Goal: Information Seeking & Learning: Learn about a topic

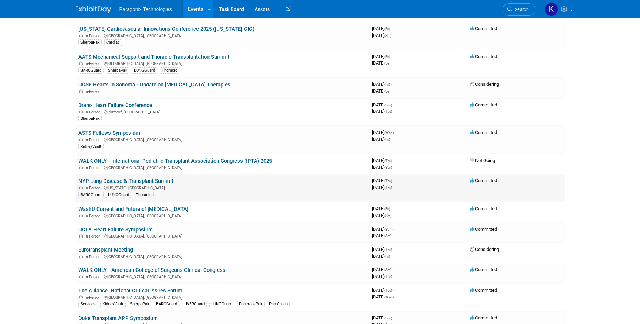
scroll to position [80, 0]
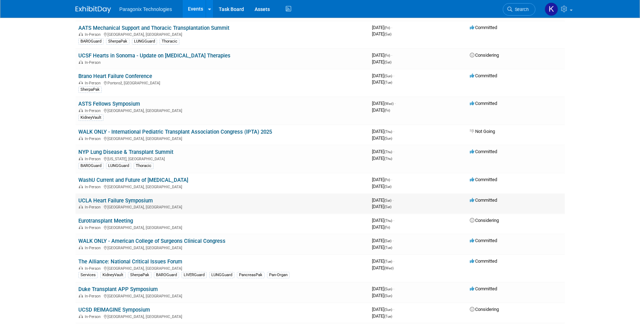
click at [133, 202] on link "UCLA Heart Failure Symposium" at bounding box center [115, 200] width 74 height 6
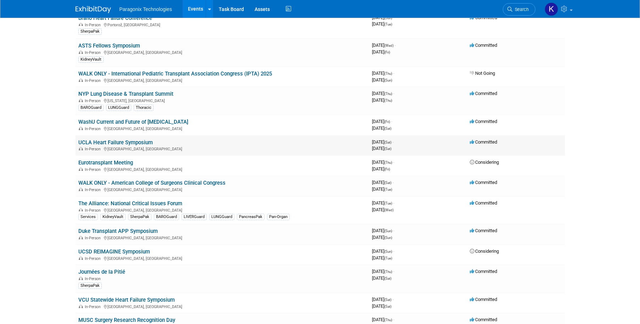
scroll to position [142, 0]
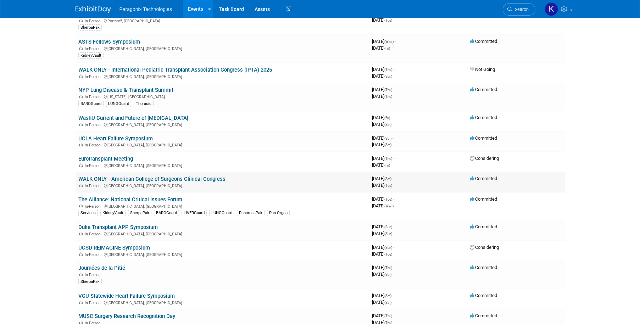
click at [181, 180] on link "WALK ONLY - American College of Surgeons Clinical Congress" at bounding box center [151, 179] width 147 height 6
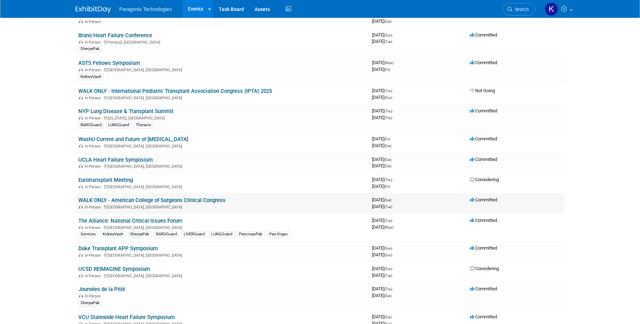
scroll to position [129, 0]
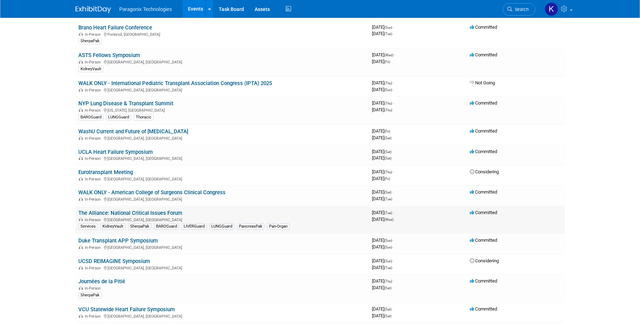
click at [126, 213] on link "The Alliance: National Critical Issues Forum" at bounding box center [130, 213] width 104 height 6
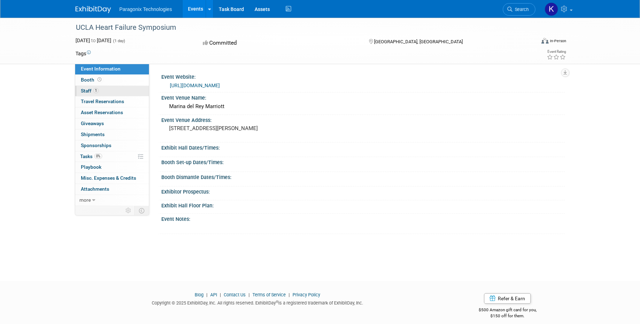
click at [93, 92] on span "1" at bounding box center [95, 90] width 5 height 5
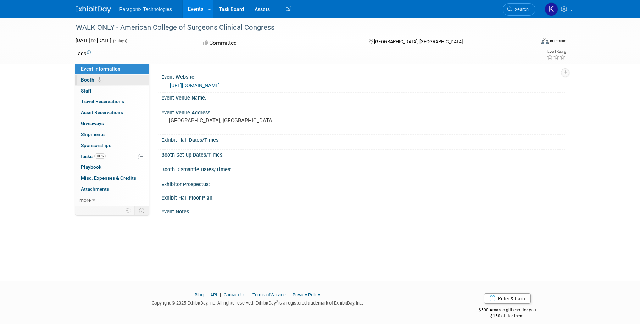
click at [88, 81] on span "Booth" at bounding box center [92, 80] width 22 height 6
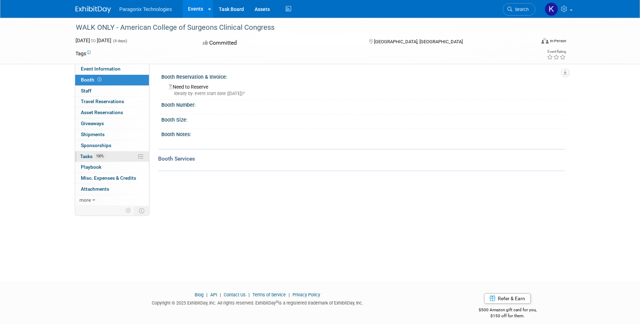
click at [86, 156] on span "Tasks 100%" at bounding box center [93, 156] width 26 height 6
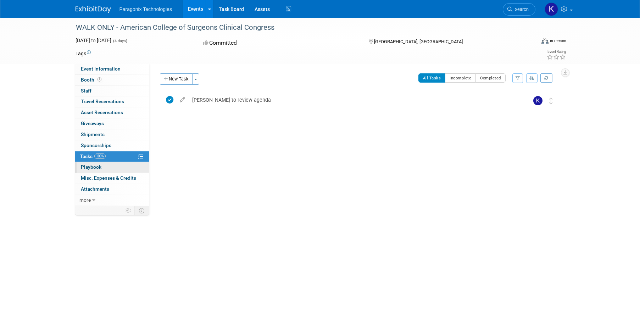
click at [90, 164] on span "Playbook 0" at bounding box center [91, 167] width 21 height 6
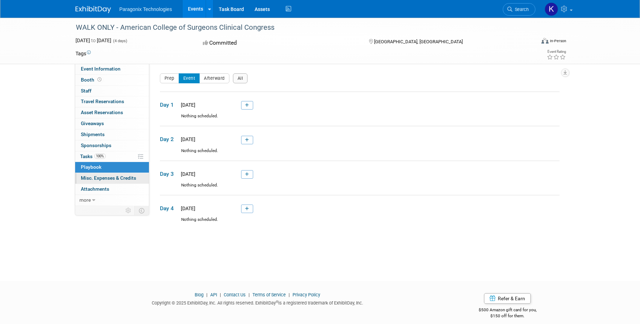
click at [90, 177] on span "Misc. Expenses & Credits 0" at bounding box center [108, 178] width 55 height 6
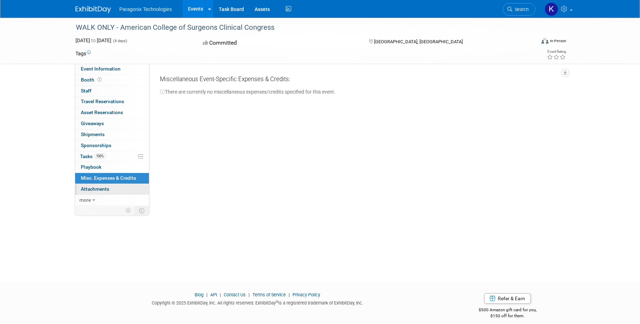
click at [91, 188] on span "Attachments 0" at bounding box center [95, 189] width 28 height 6
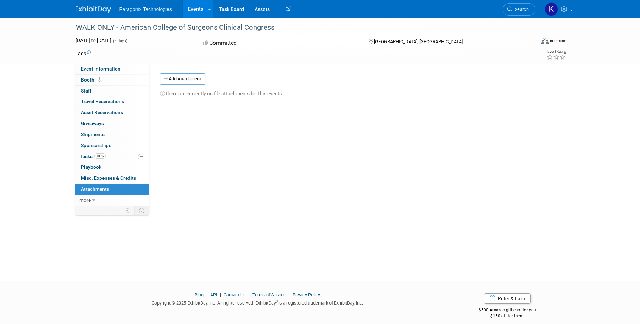
drag, startPoint x: 90, startPoint y: 145, endPoint x: 90, endPoint y: 138, distance: 7.1
click at [90, 145] on span "Sponsorships 0" at bounding box center [96, 145] width 30 height 6
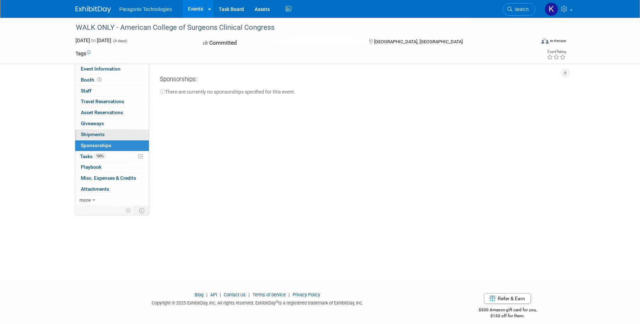
click at [90, 135] on span "Shipments 0" at bounding box center [93, 134] width 24 height 6
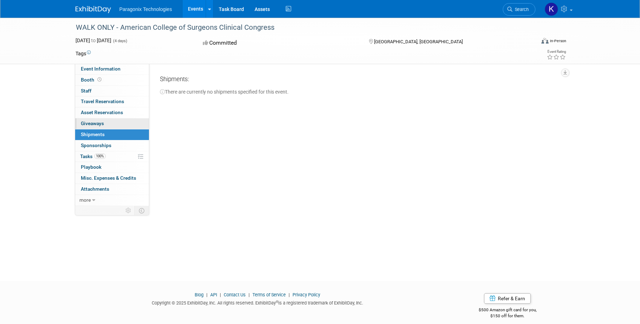
click at [94, 124] on span "Giveaways 0" at bounding box center [92, 123] width 23 height 6
click at [95, 113] on span "Asset Reservations 0" at bounding box center [102, 112] width 42 height 6
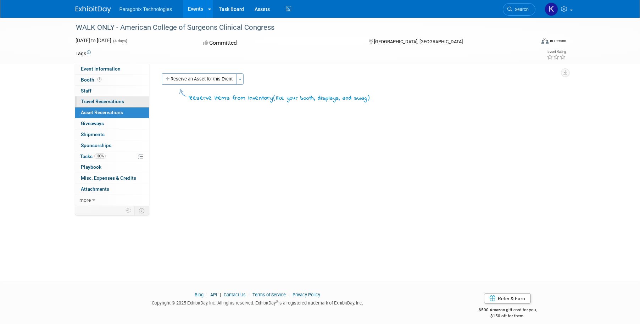
click at [96, 106] on link "0 Travel Reservations 0" at bounding box center [112, 101] width 74 height 11
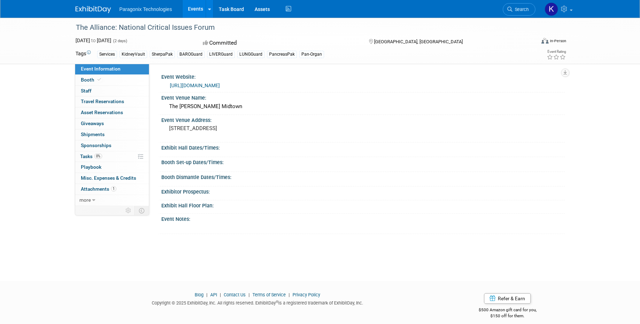
click at [220, 86] on link "https://www.organdonationalliance.org/events/national-critical-issues-forum/202…" at bounding box center [195, 86] width 50 height 6
click at [86, 155] on span "Tasks 0%" at bounding box center [91, 156] width 22 height 6
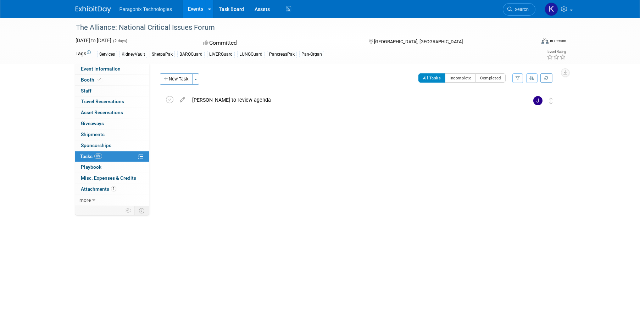
click at [102, 11] on img at bounding box center [92, 9] width 35 height 7
